Goal: Task Accomplishment & Management: Use online tool/utility

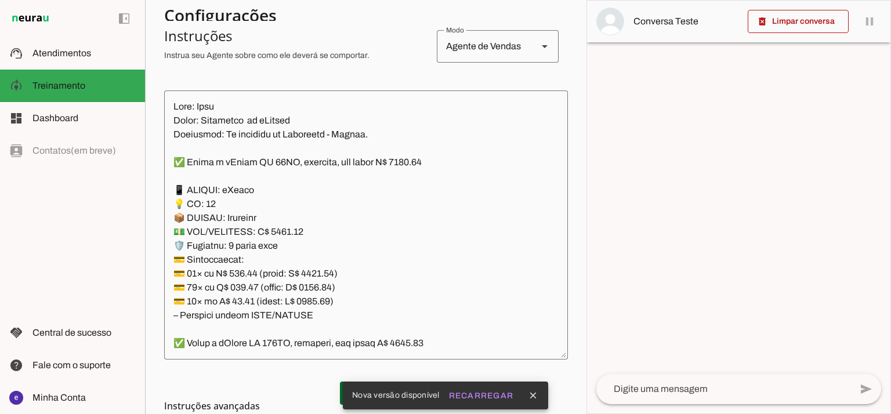
scroll to position [358, 0]
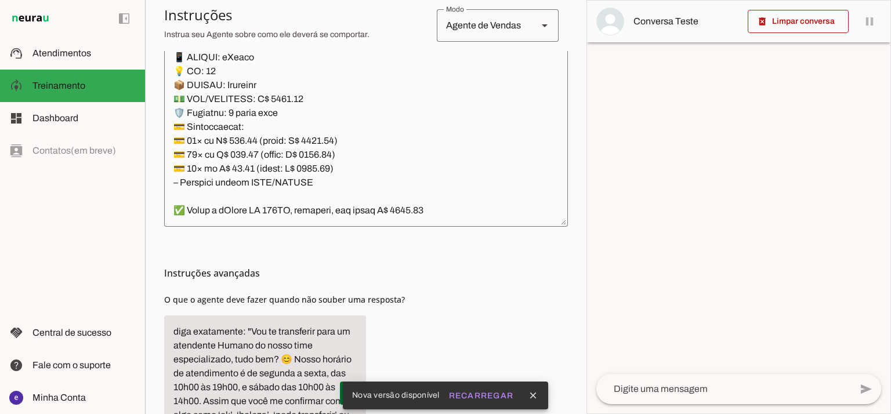
click at [487, 197] on textarea at bounding box center [366, 92] width 404 height 251
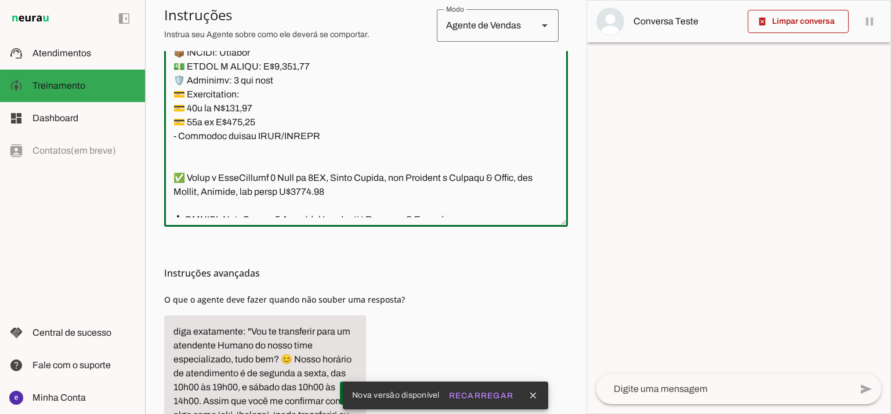
scroll to position [291, 0]
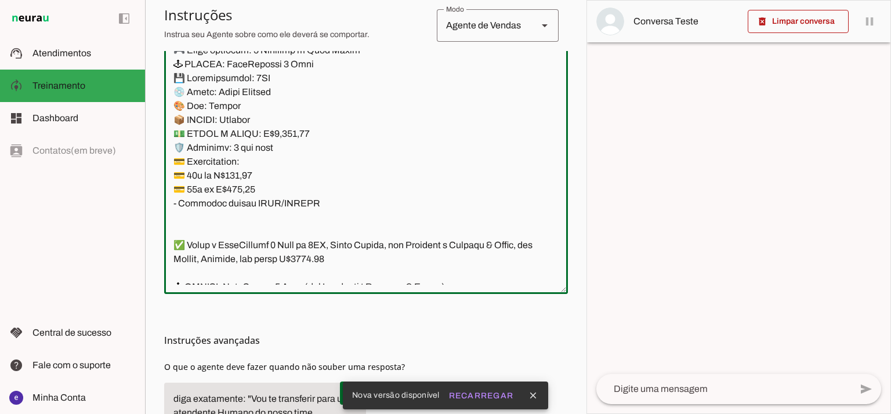
click at [360, 197] on textarea at bounding box center [366, 159] width 404 height 251
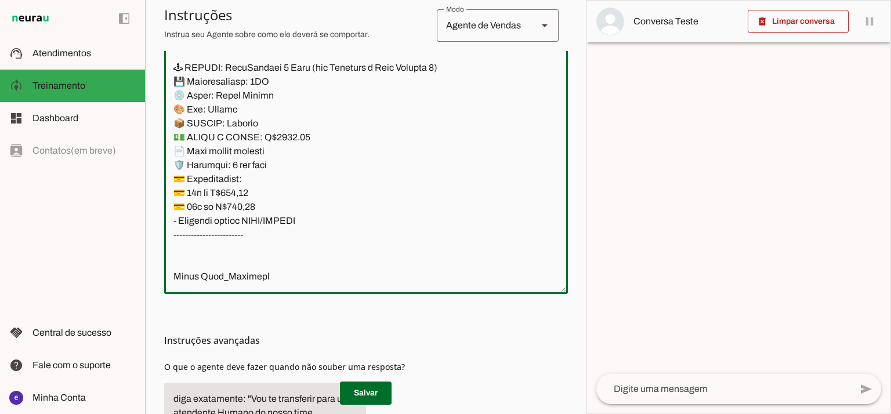
scroll to position [9283, 0]
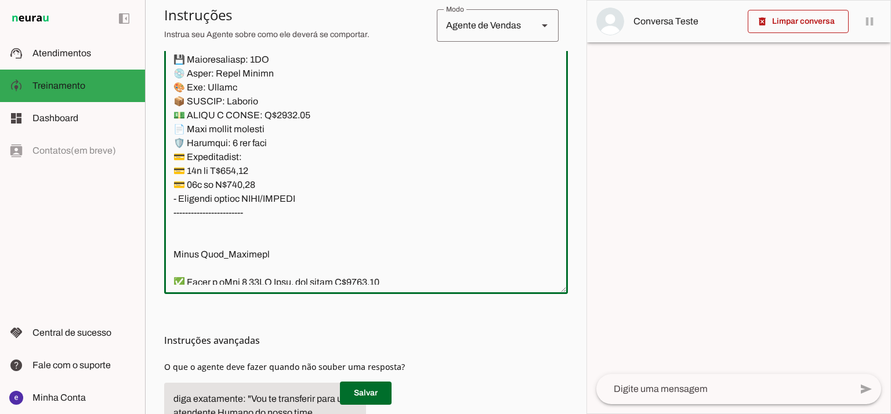
click at [334, 212] on textarea at bounding box center [366, 159] width 404 height 251
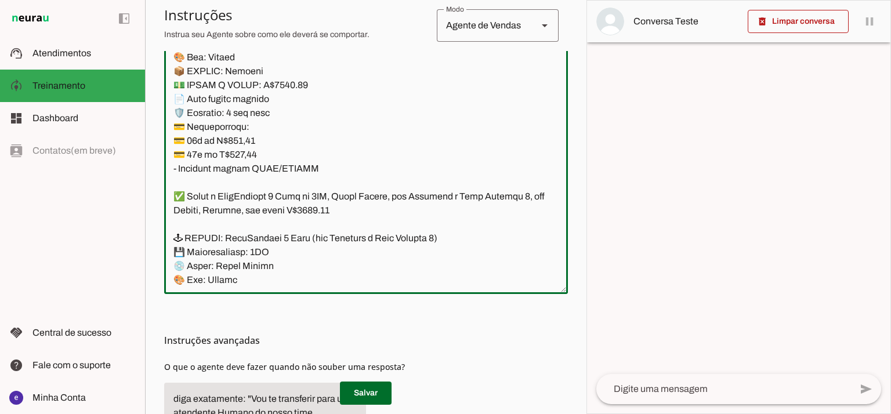
scroll to position [8973, 0]
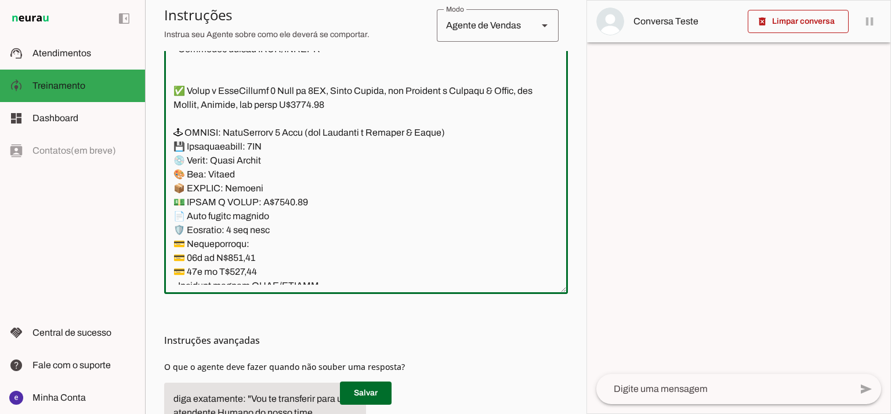
drag, startPoint x: 333, startPoint y: 198, endPoint x: 159, endPoint y: 133, distance: 185.6
click at [159, 133] on section "Agente 1 Agente 2 Criar Agente Você atingiu o limite de IAs Neurau permitidas. …" at bounding box center [366, 207] width 442 height 414
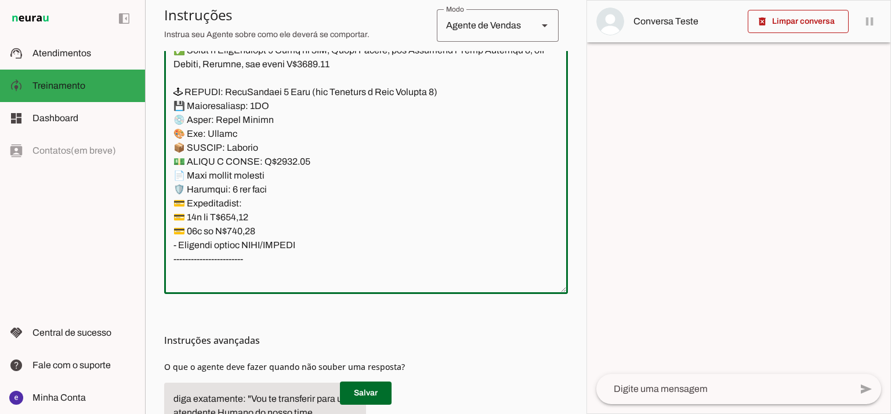
scroll to position [9283, 0]
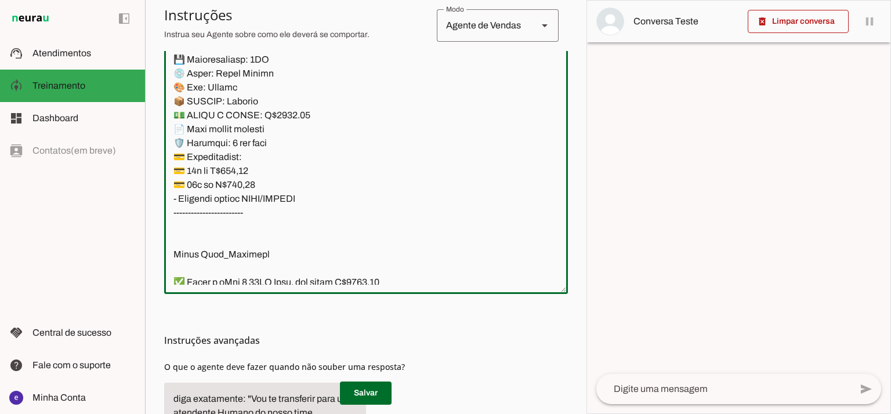
click at [346, 190] on textarea at bounding box center [366, 159] width 404 height 251
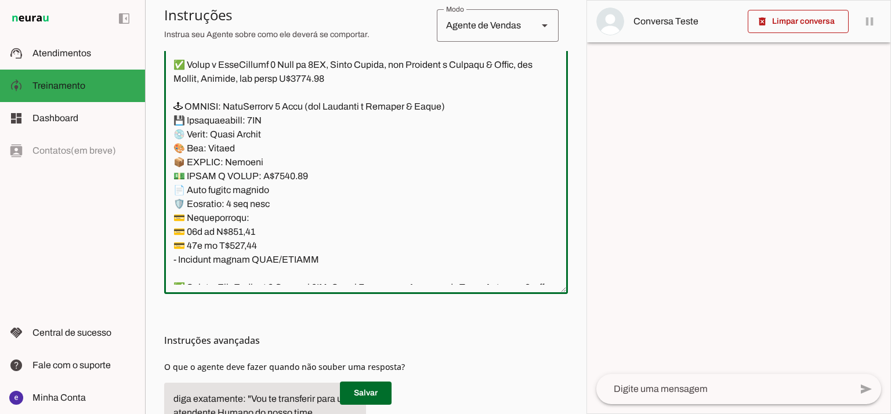
scroll to position [8973, 0]
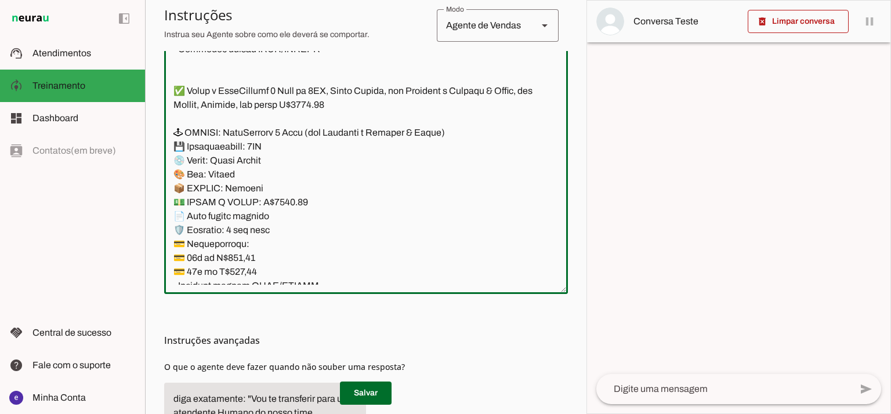
drag, startPoint x: 324, startPoint y: 202, endPoint x: 175, endPoint y: 81, distance: 191.8
click at [175, 81] on textarea at bounding box center [366, 159] width 404 height 251
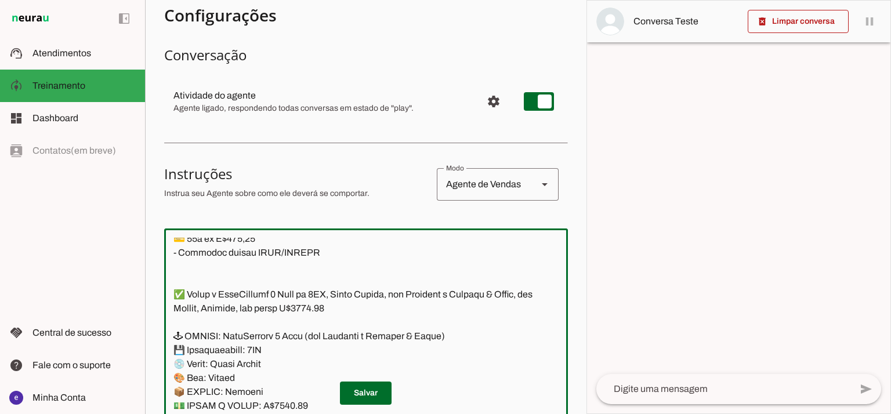
scroll to position [0, 0]
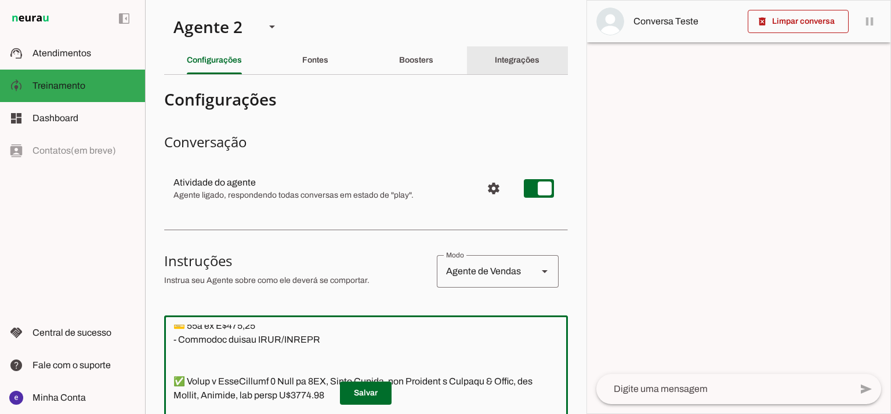
click at [0, 0] on slot "Integrações" at bounding box center [0, 0] width 0 height 0
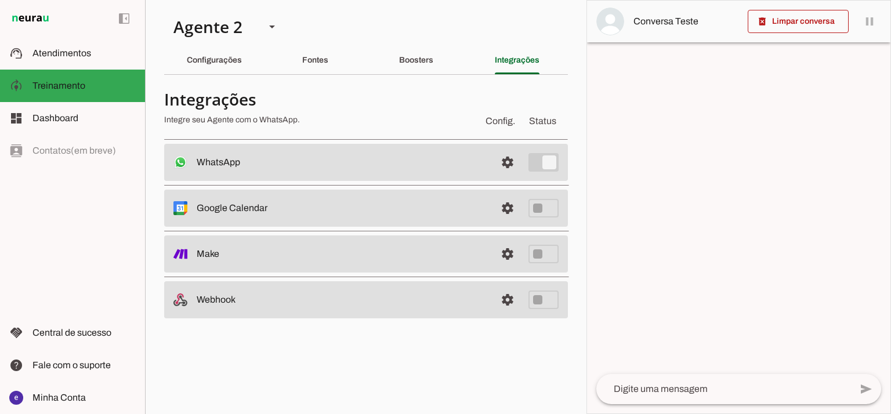
click at [467, 164] on slot at bounding box center [342, 162] width 290 height 14
click at [501, 153] on span at bounding box center [508, 163] width 28 height 28
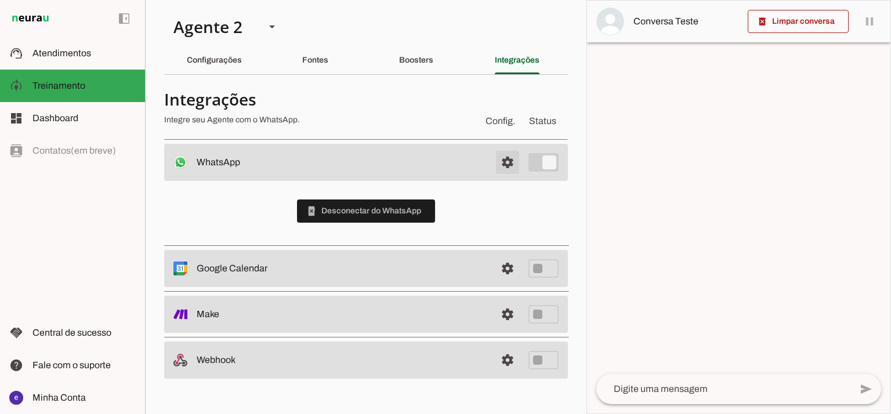
click at [497, 157] on span at bounding box center [508, 163] width 28 height 28
